Goal: Information Seeking & Learning: Check status

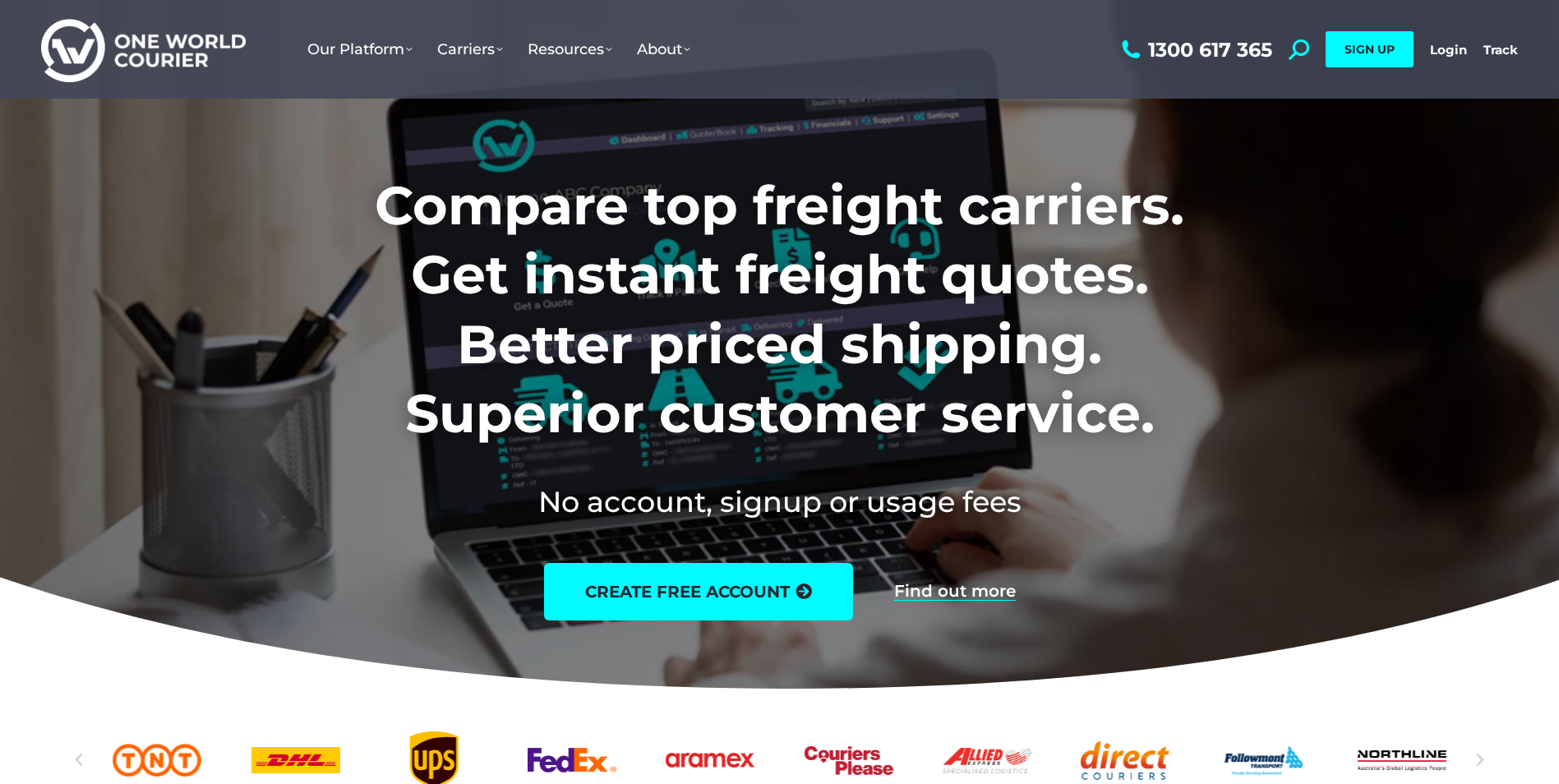
drag, startPoint x: 1500, startPoint y: 48, endPoint x: 1468, endPoint y: 58, distance: 33.5
click at [1500, 48] on link "Track" at bounding box center [1500, 50] width 35 height 16
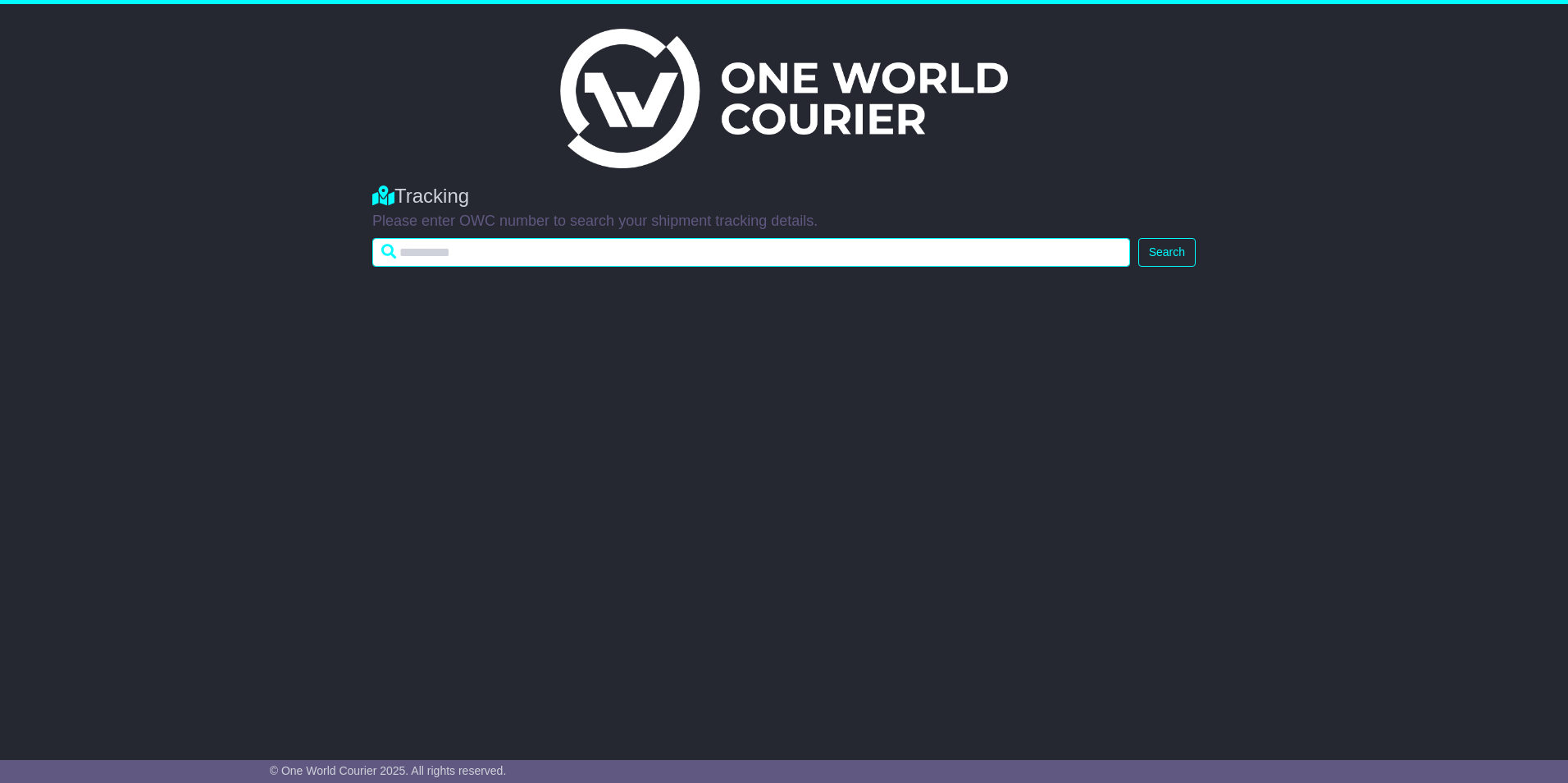
click at [533, 246] on input "text" at bounding box center [751, 252] width 758 height 28
drag, startPoint x: 537, startPoint y: 239, endPoint x: 492, endPoint y: 257, distance: 48.5
click at [492, 257] on input "text" at bounding box center [751, 252] width 758 height 28
type input "**********"
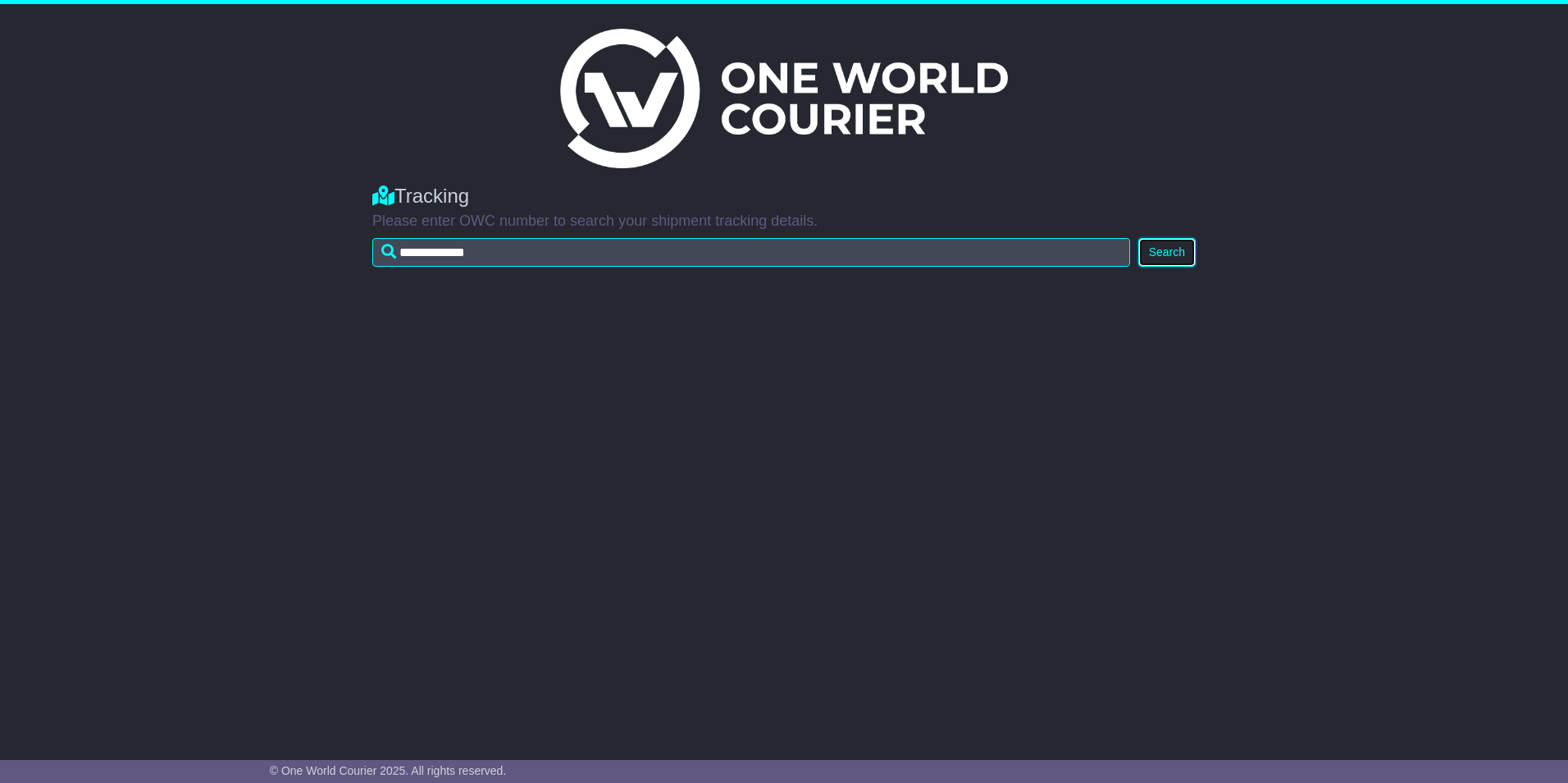
click at [1177, 246] on button "Search" at bounding box center [1167, 252] width 58 height 28
